Goal: Navigation & Orientation: Find specific page/section

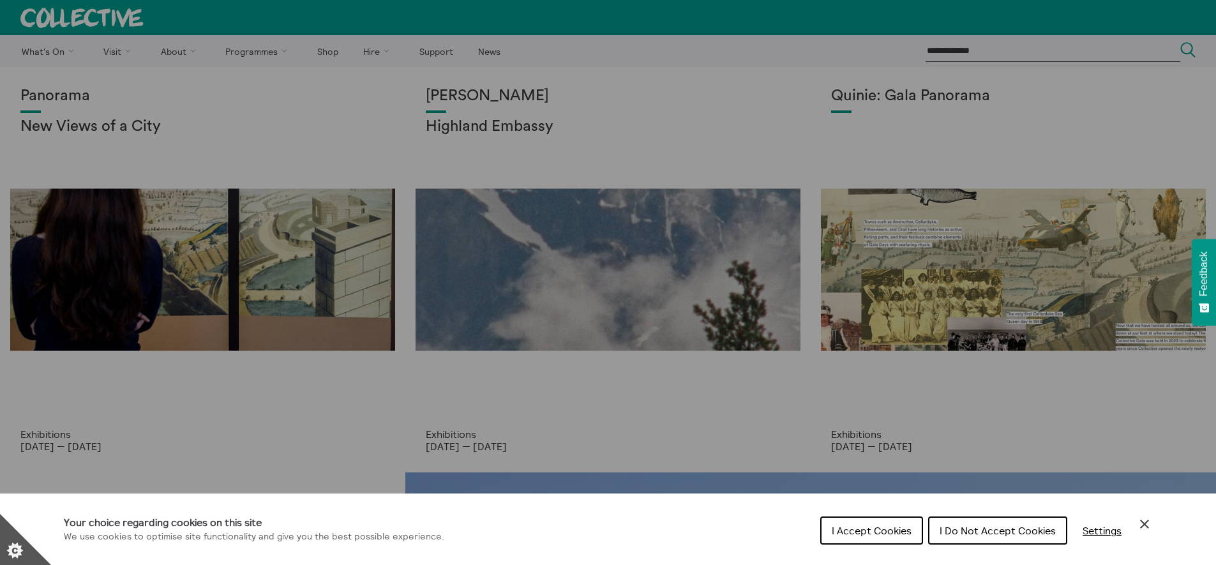
click at [988, 532] on span "I Do Not Accept Cookies" at bounding box center [997, 530] width 116 height 13
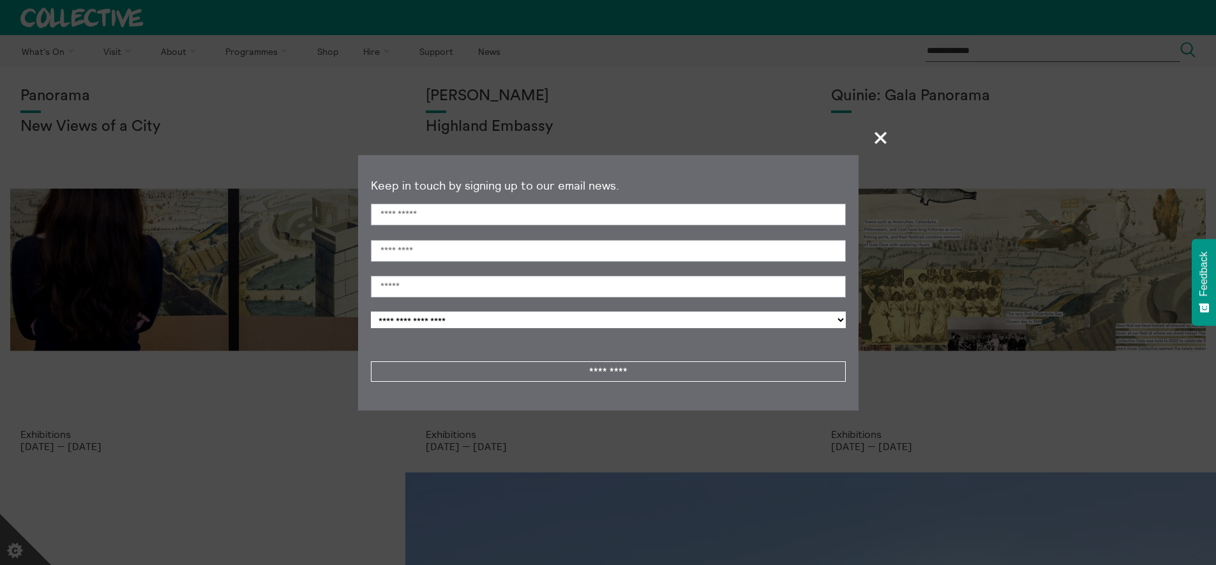
click at [879, 140] on span "+" at bounding box center [881, 138] width 38 height 38
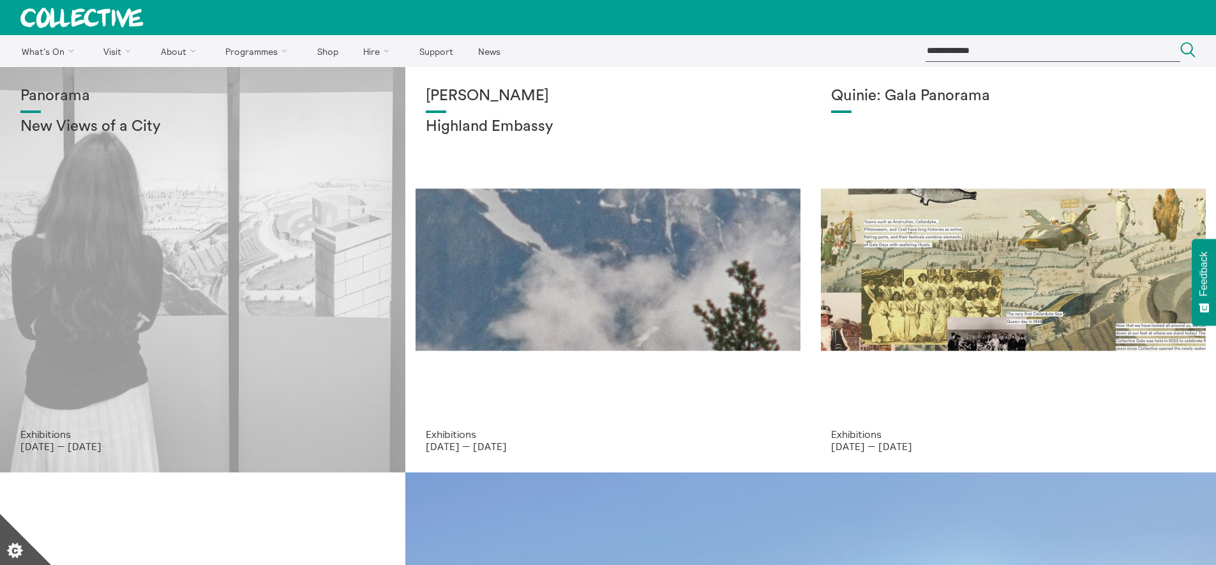
click at [302, 237] on div "Panorama New Views of a City" at bounding box center [202, 257] width 364 height 341
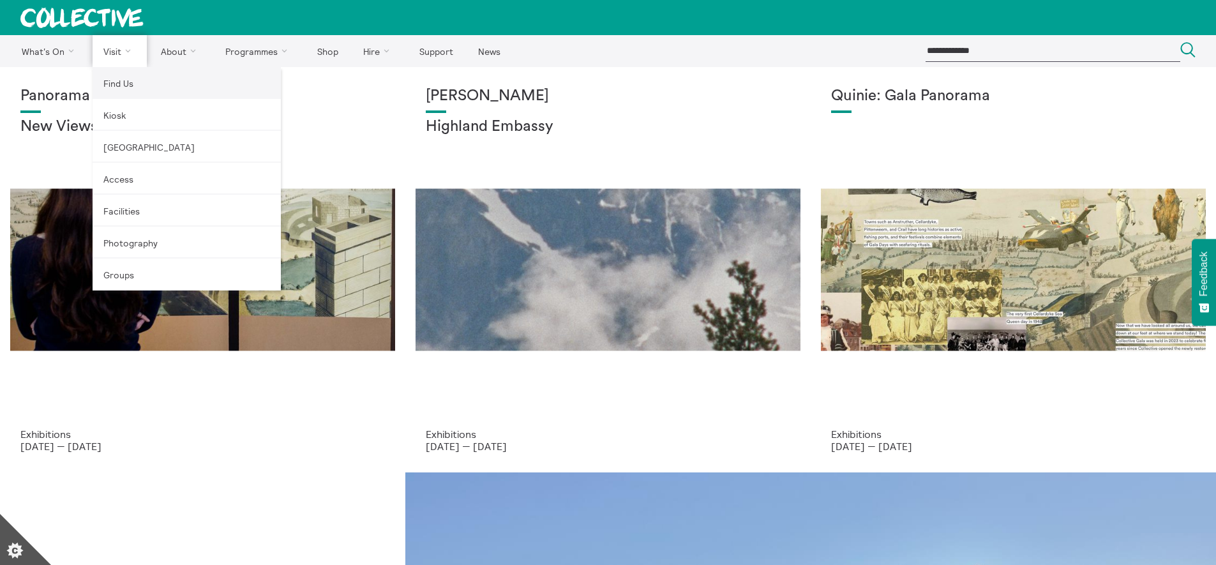
click at [135, 81] on link "Find Us" at bounding box center [187, 83] width 188 height 32
